Goal: Download file/media

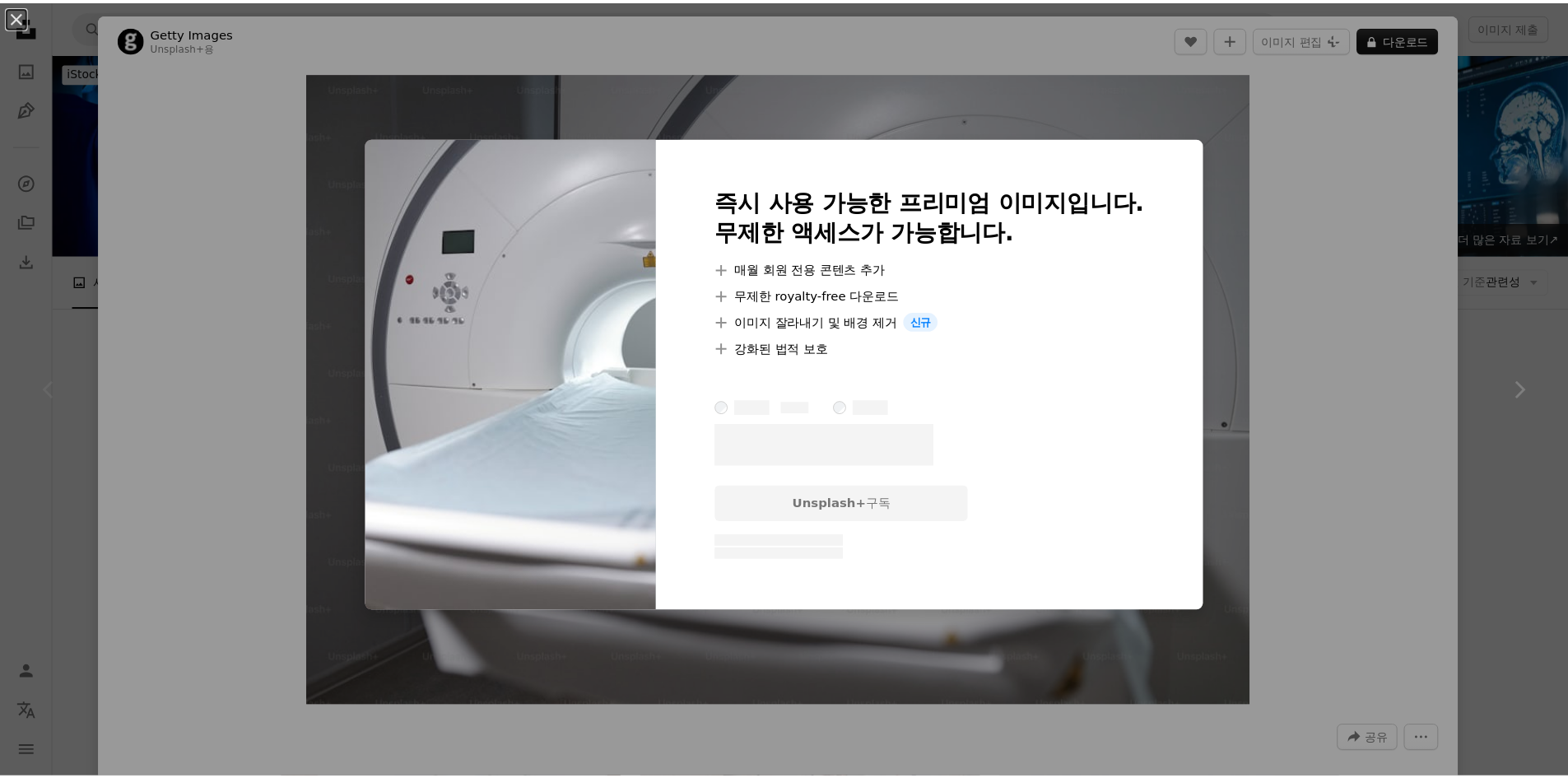
scroll to position [164, 0]
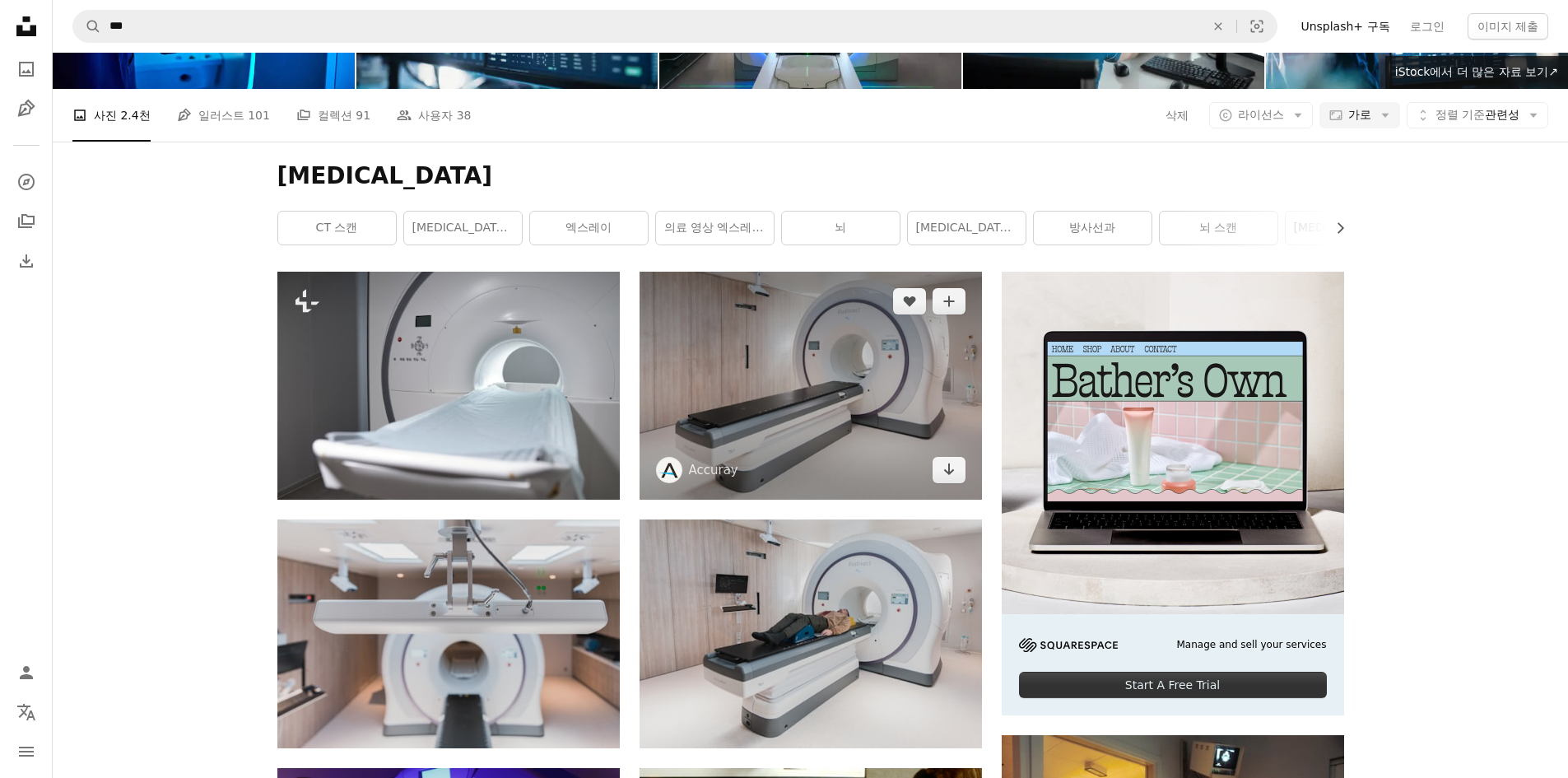
click at [834, 391] on img at bounding box center [811, 386] width 343 height 228
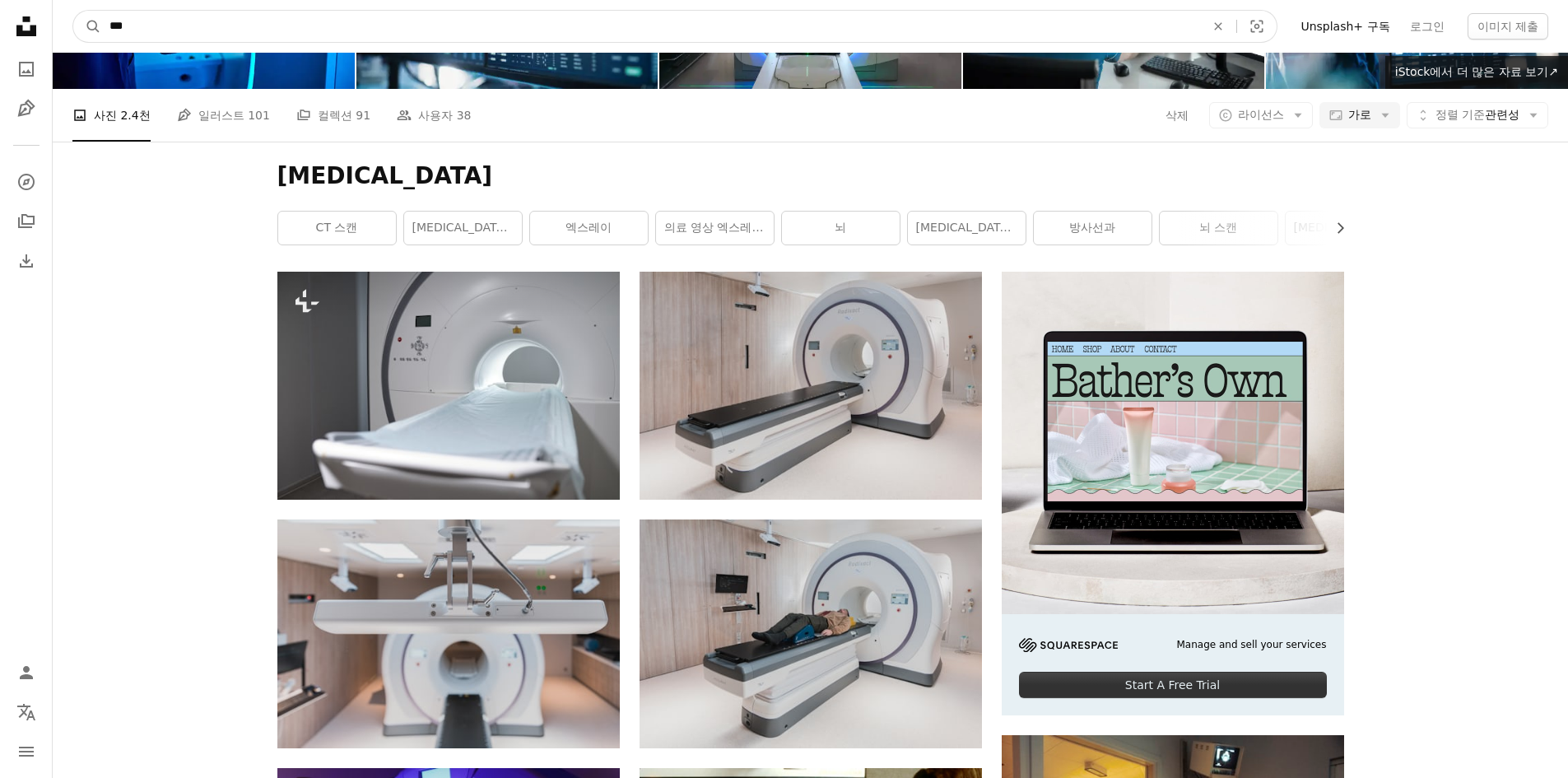
drag, startPoint x: 214, startPoint y: 20, endPoint x: 0, endPoint y: 20, distance: 214.0
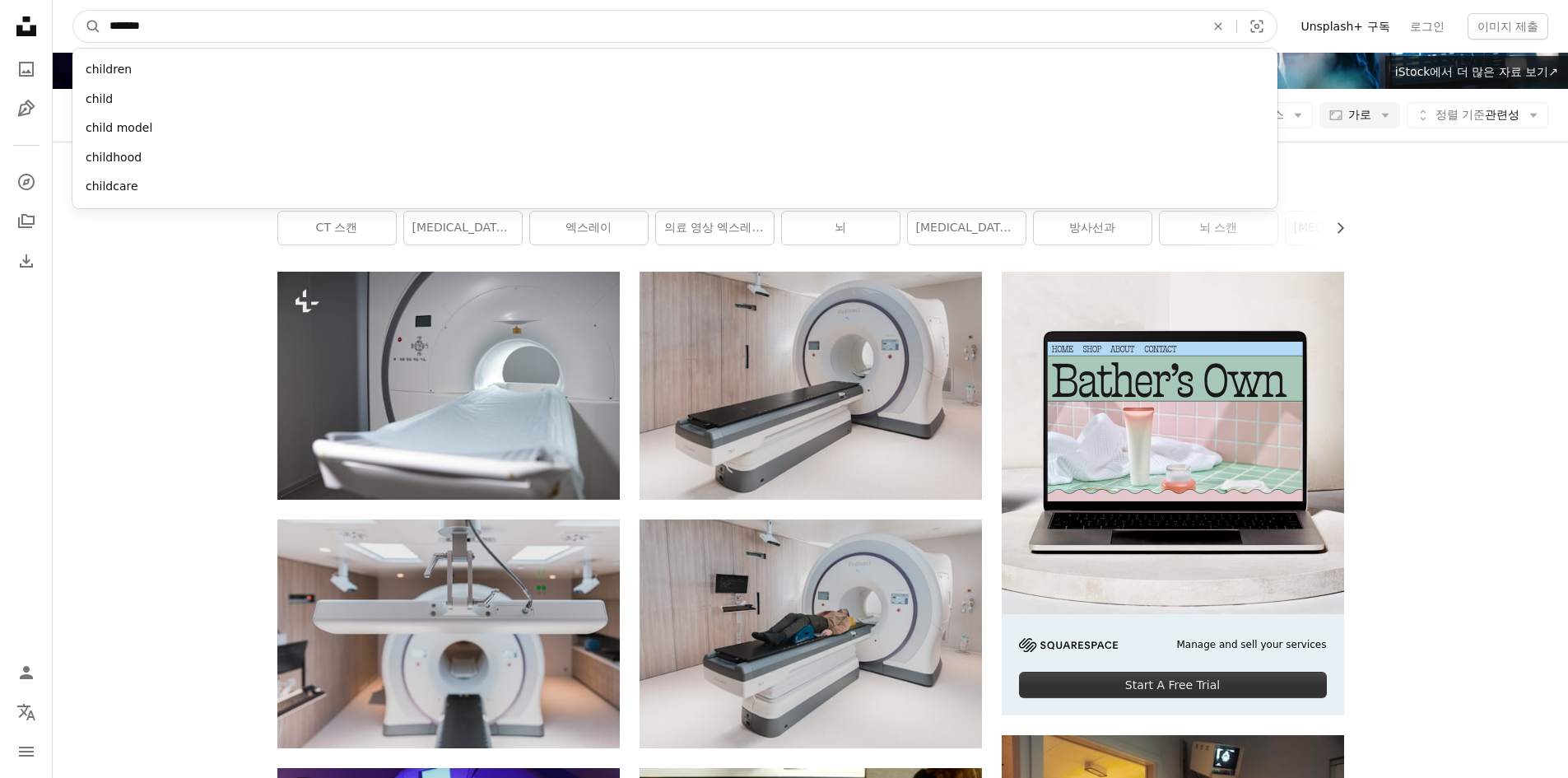
type input "********"
click button "A magnifying glass" at bounding box center [87, 26] width 28 height 31
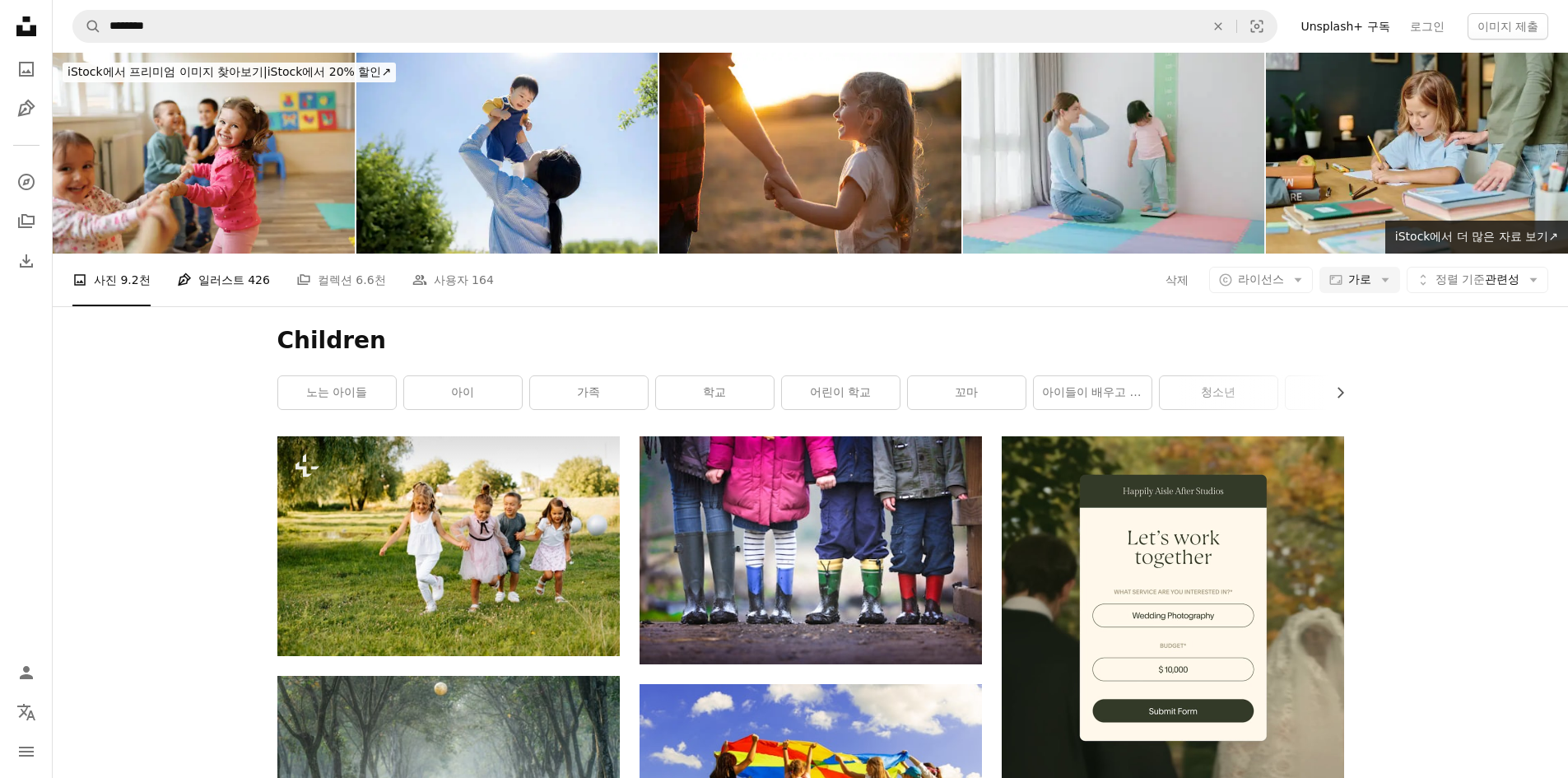
click at [207, 293] on link "Pen Tool 일러스트 426" at bounding box center [224, 280] width 93 height 52
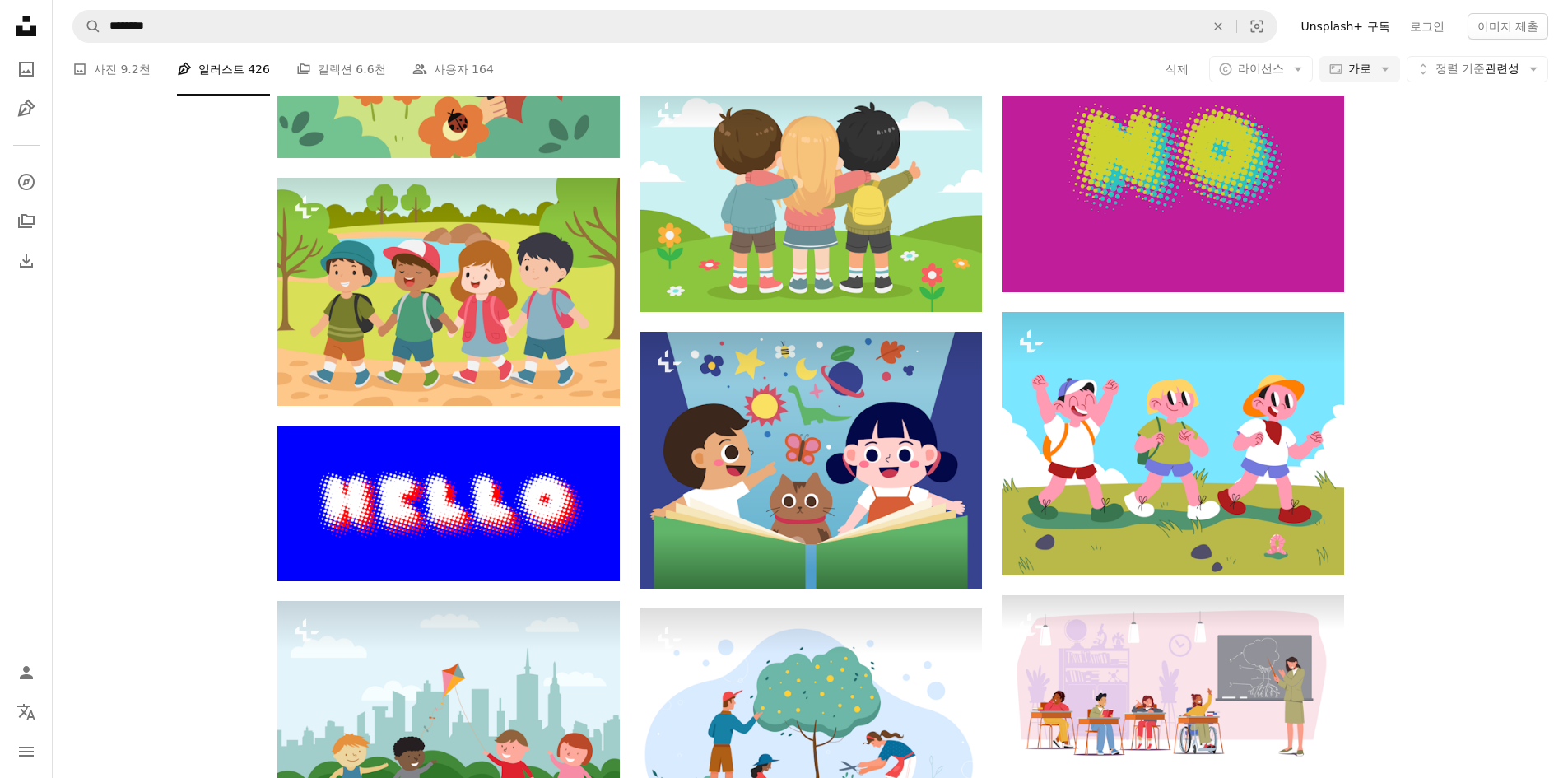
scroll to position [824, 0]
